Goal: Use online tool/utility: Utilize a website feature to perform a specific function

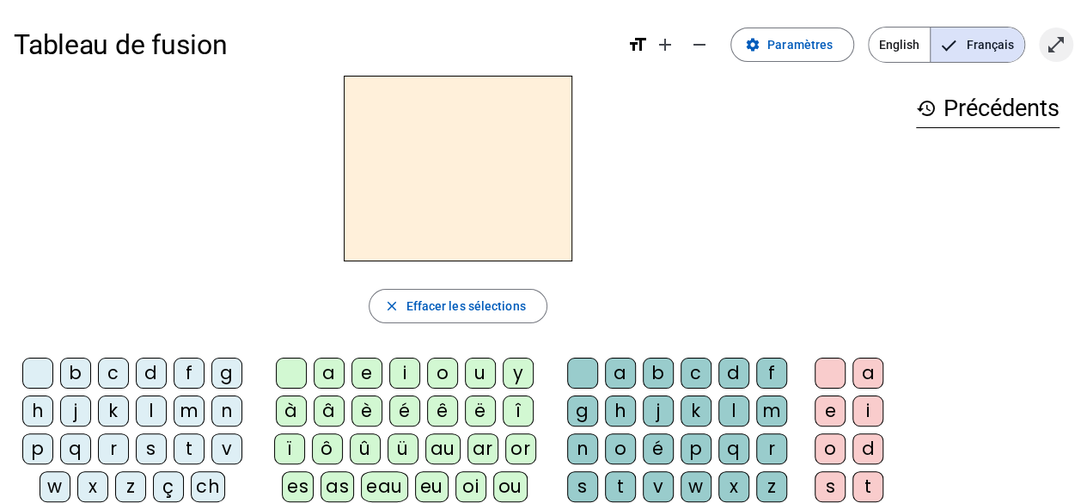
click at [1051, 58] on span "Entrer en plein écran" at bounding box center [1055, 44] width 41 height 41
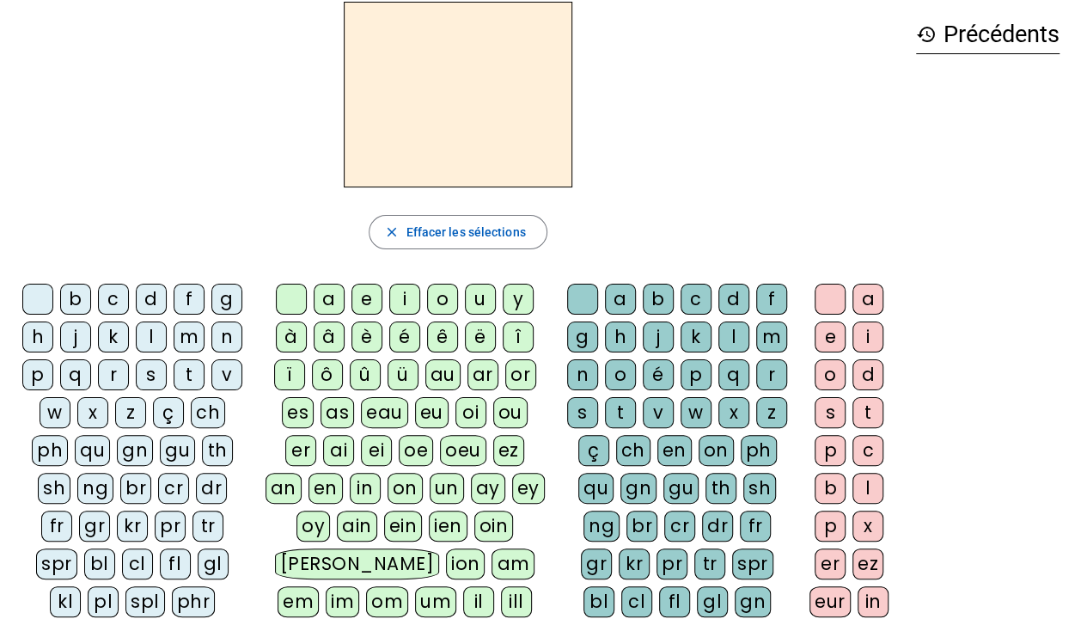
scroll to position [78, 0]
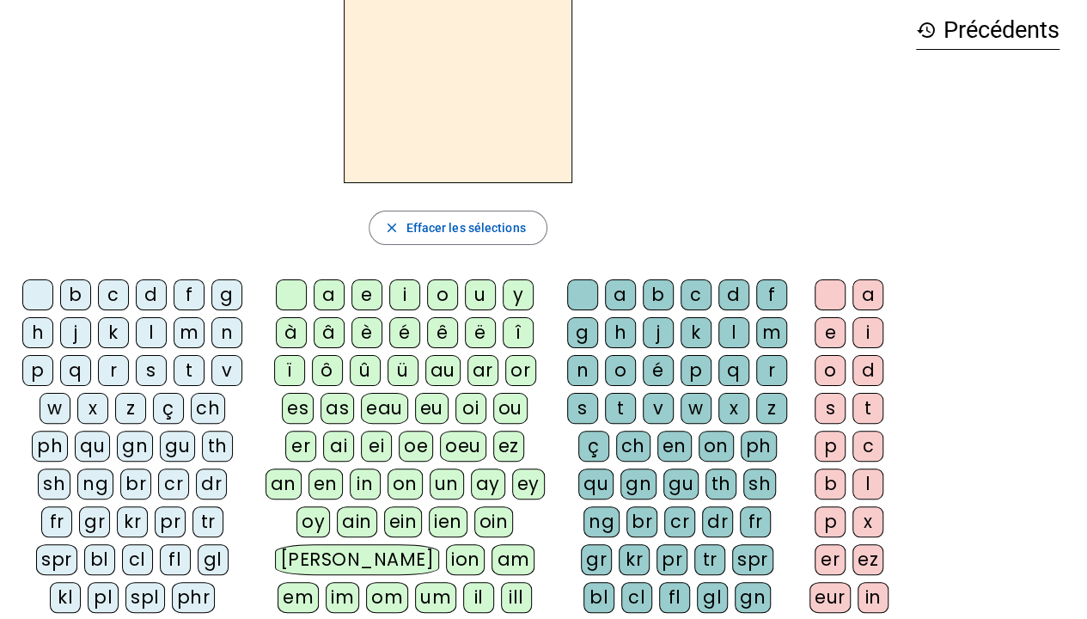
click at [160, 502] on div "fl" at bounding box center [175, 559] width 31 height 31
click at [340, 296] on div "a" at bounding box center [329, 294] width 31 height 31
click at [694, 294] on div "c" at bounding box center [696, 294] width 31 height 31
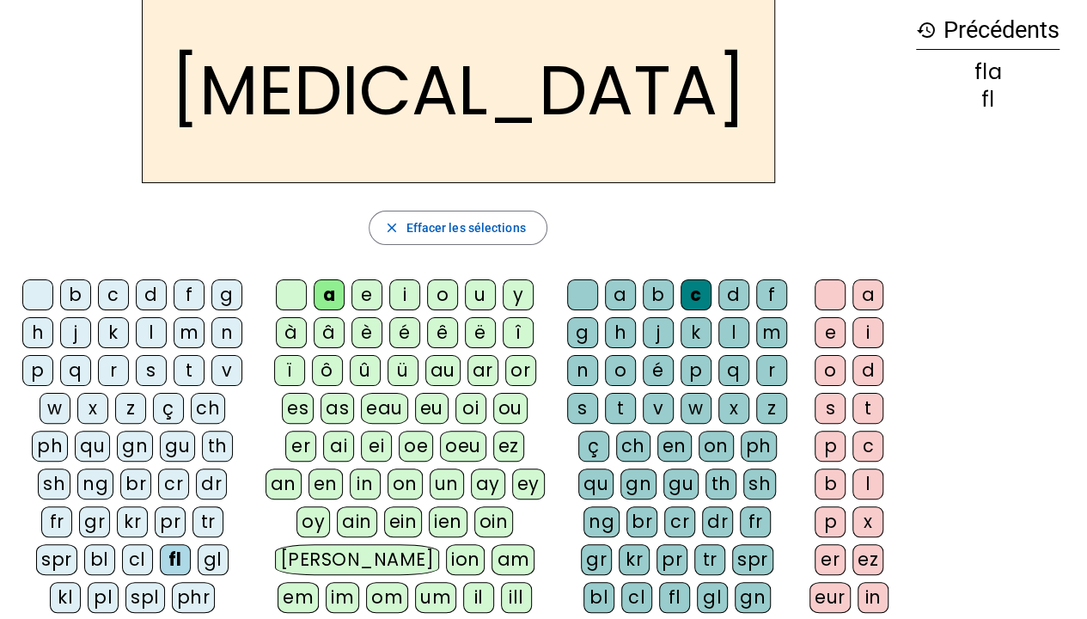
click at [412, 285] on div "i" at bounding box center [404, 294] width 31 height 31
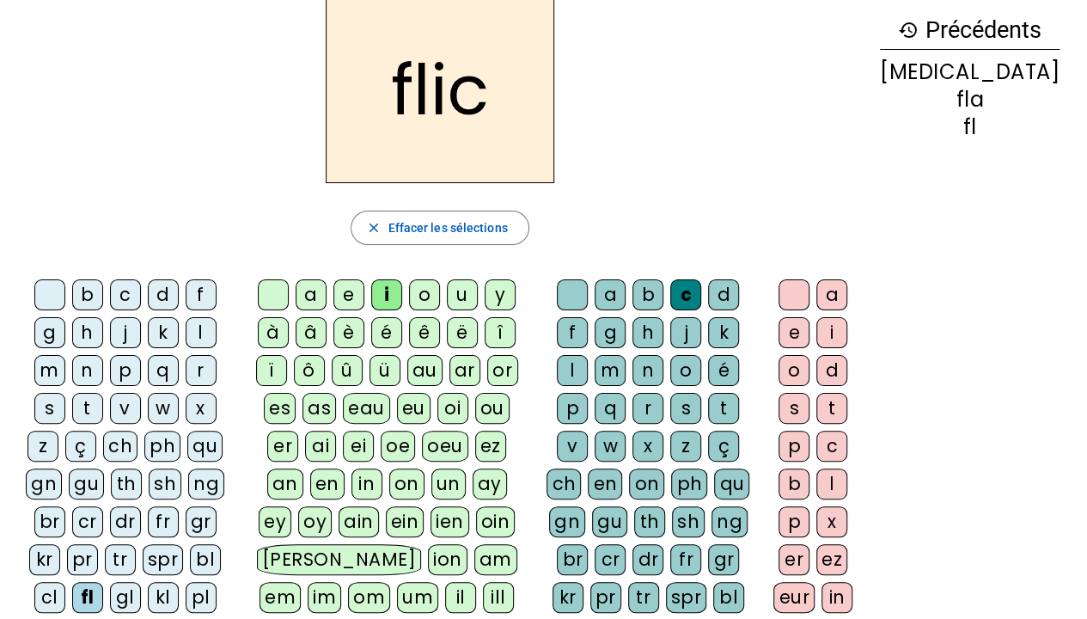
click at [663, 430] on div "x" at bounding box center [647, 445] width 31 height 31
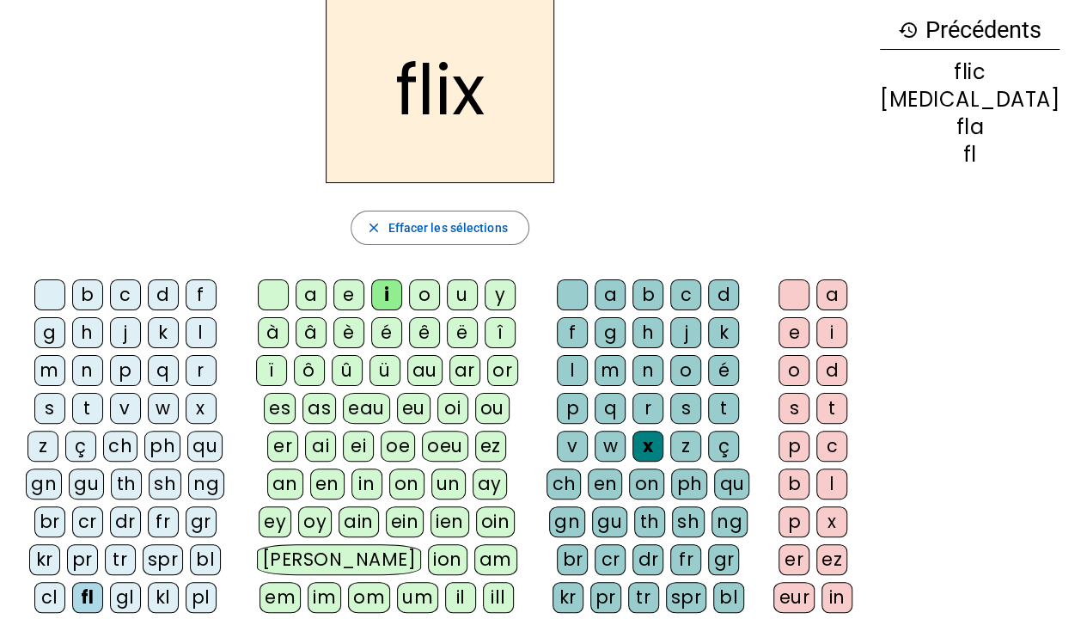
click at [478, 287] on div "u" at bounding box center [462, 294] width 31 height 31
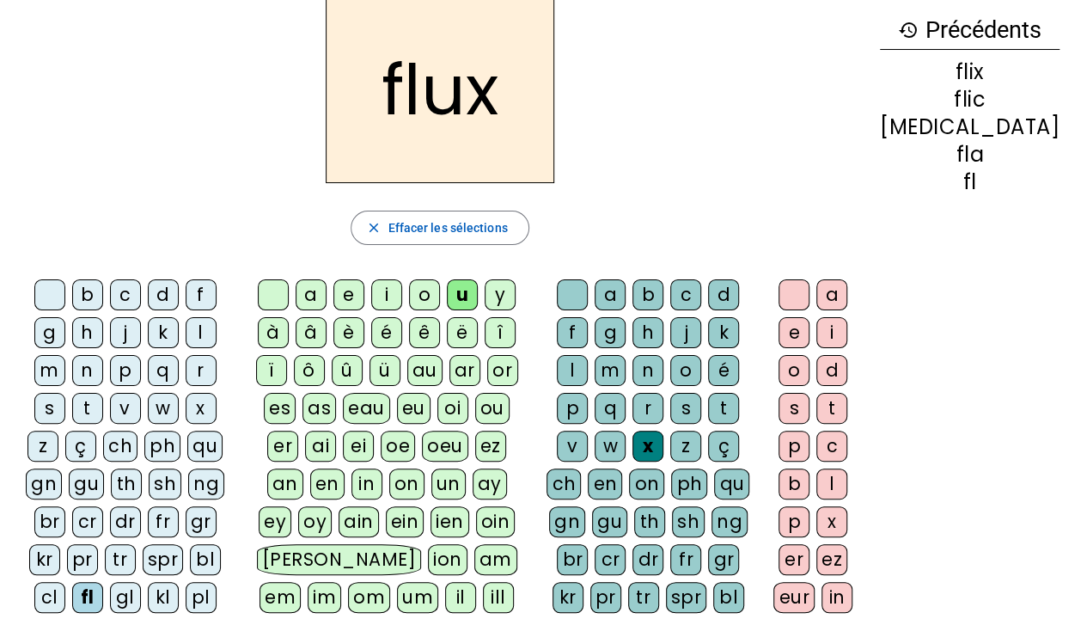
click at [186, 327] on div "l" at bounding box center [201, 332] width 31 height 31
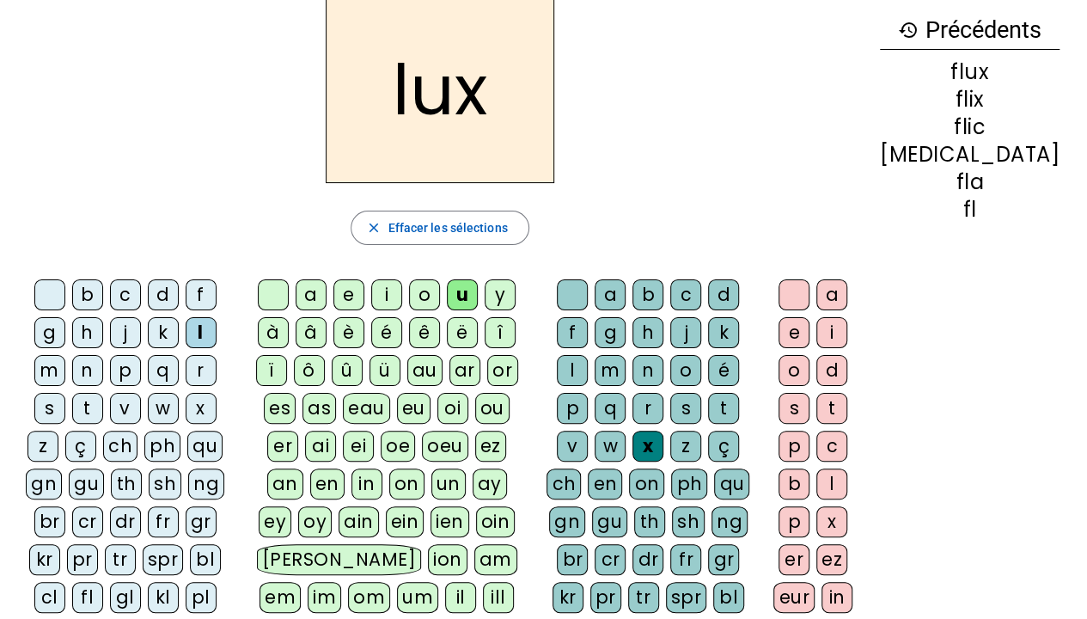
click at [579, 282] on div at bounding box center [572, 294] width 31 height 31
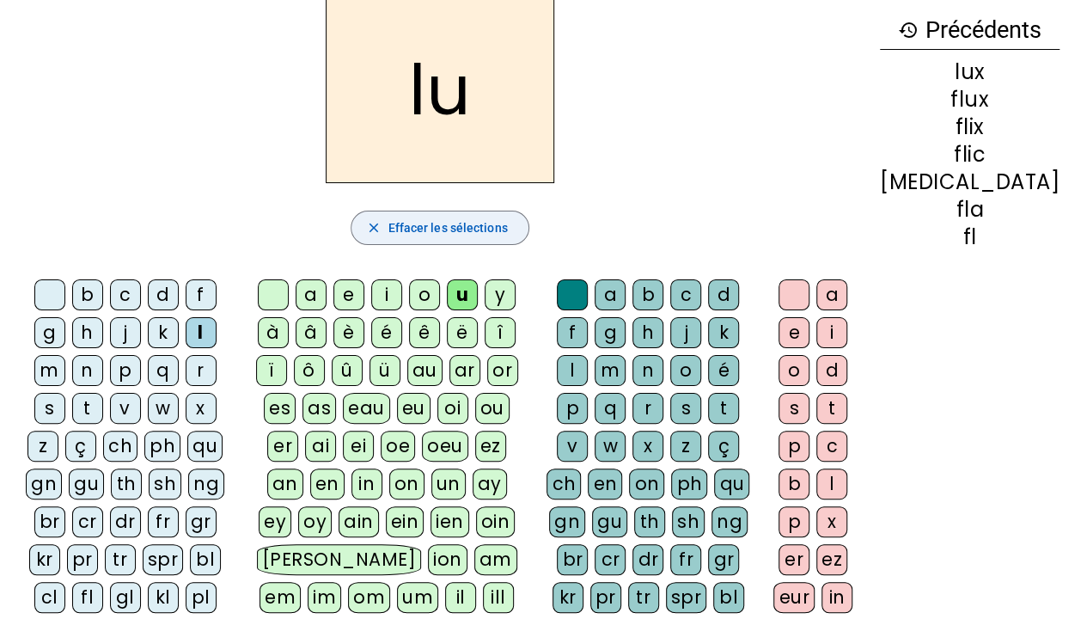
click at [412, 220] on span "Effacer les sélections" at bounding box center [447, 227] width 119 height 21
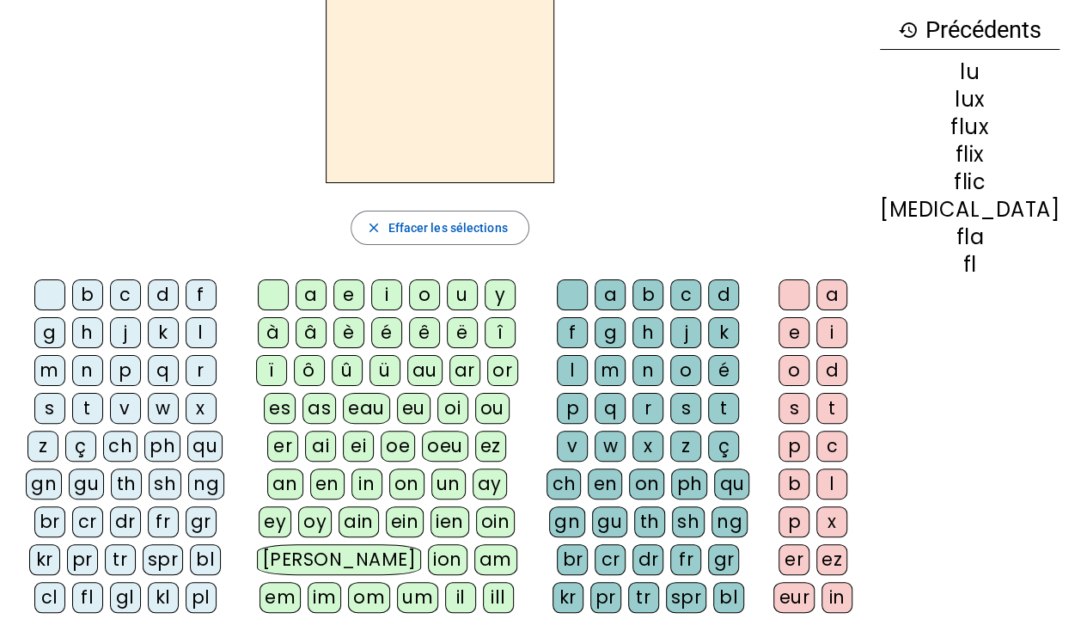
click at [402, 337] on div "é" at bounding box center [386, 332] width 31 height 31
click at [588, 355] on div "l" at bounding box center [572, 370] width 31 height 31
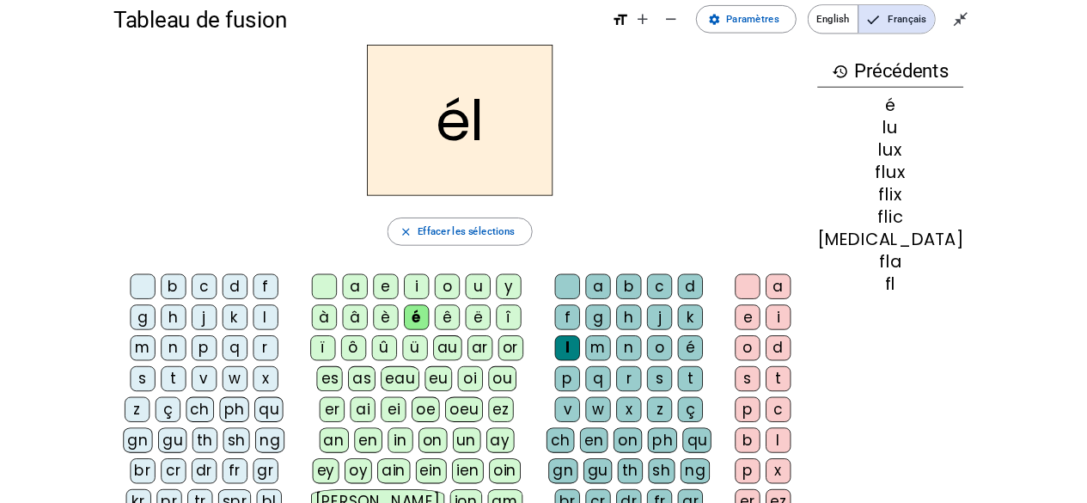
scroll to position [22, 0]
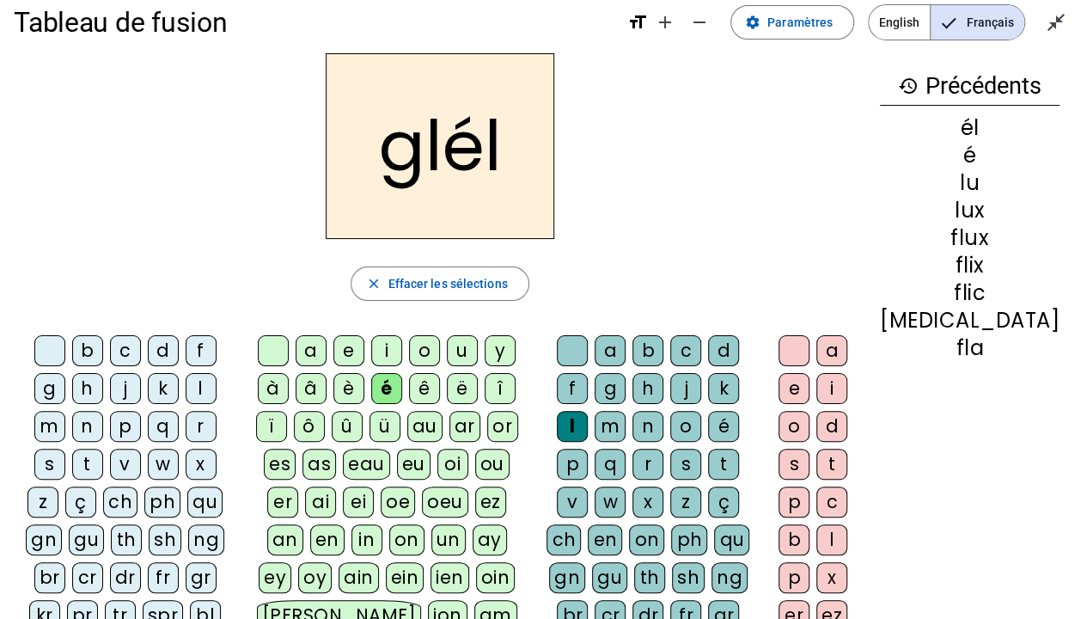
click at [288, 353] on div at bounding box center [273, 350] width 31 height 31
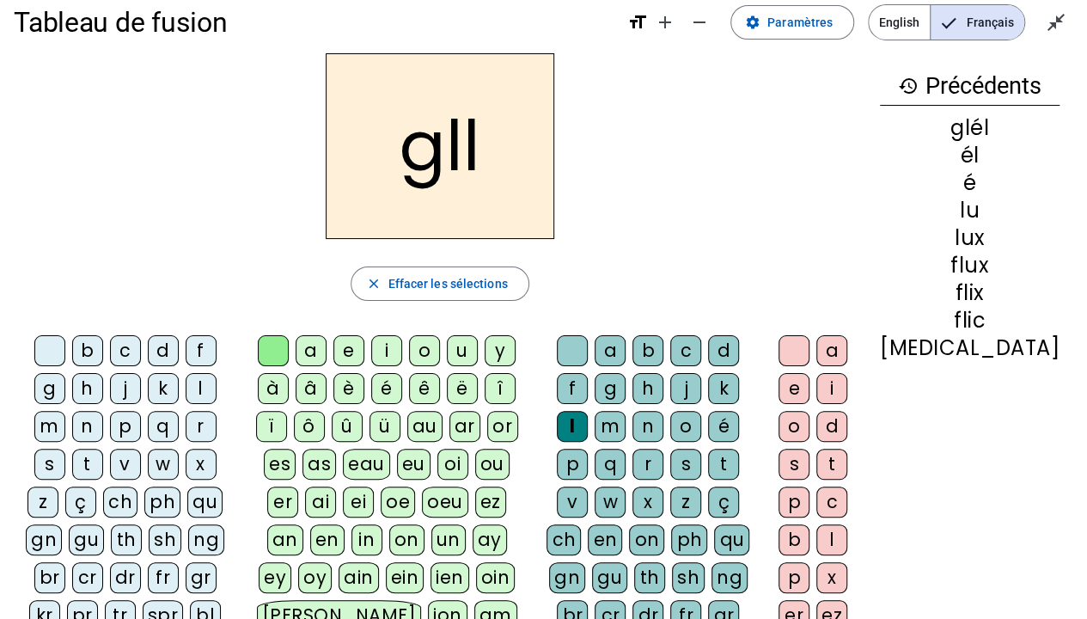
click at [588, 351] on div at bounding box center [572, 350] width 31 height 31
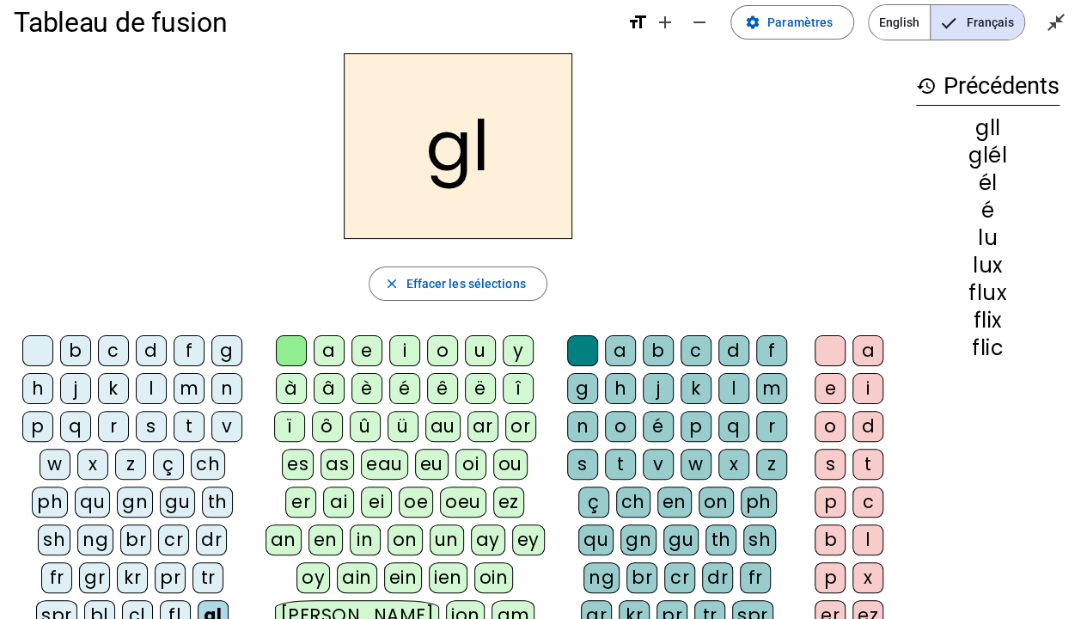
click at [481, 345] on div "u" at bounding box center [480, 350] width 31 height 31
